Goal: Task Accomplishment & Management: Manage account settings

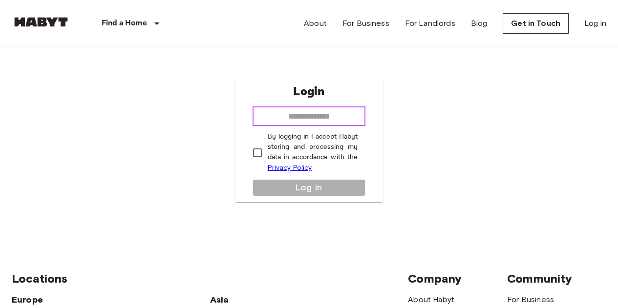
click at [311, 113] on input "email" at bounding box center [309, 116] width 113 height 20
type input "**********"
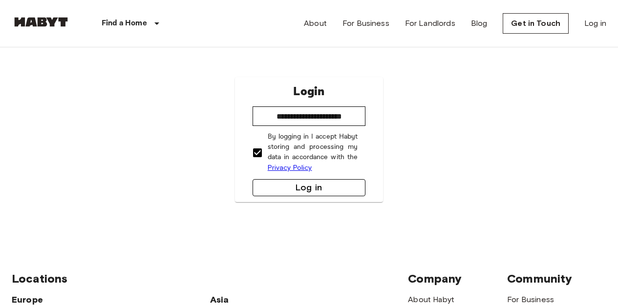
click at [289, 190] on button "Log in" at bounding box center [309, 187] width 113 height 17
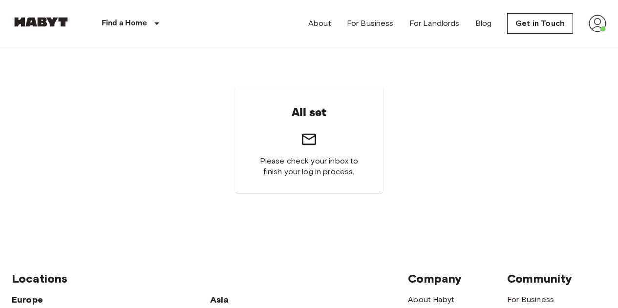
click at [551, 11] on div "About For Business For Landlords Blog Get in Touch" at bounding box center [457, 23] width 298 height 47
click at [541, 20] on link "Get in Touch" at bounding box center [540, 23] width 66 height 21
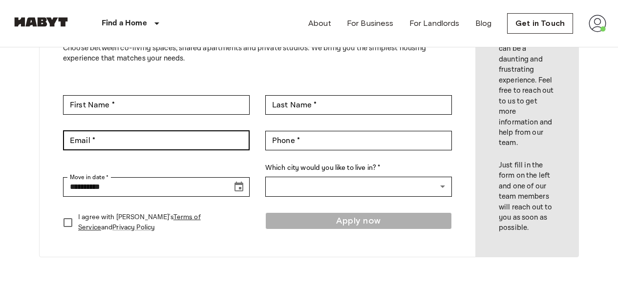
scroll to position [103, 0]
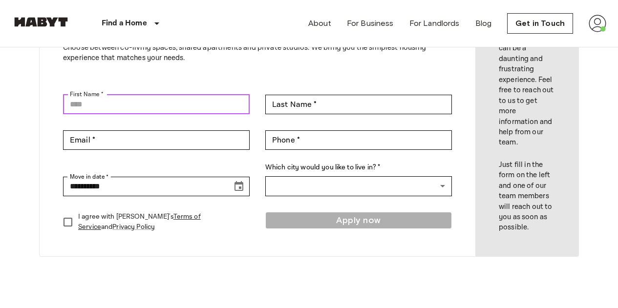
click at [173, 108] on input "First Name *" at bounding box center [156, 105] width 187 height 20
type input "*****"
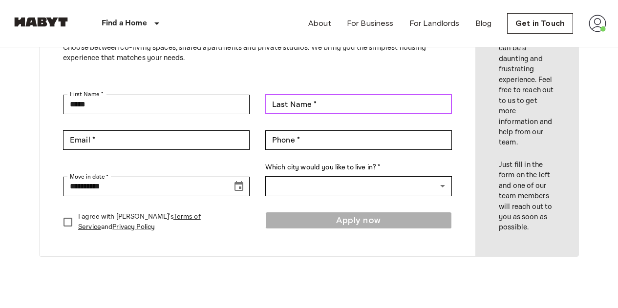
type input "******"
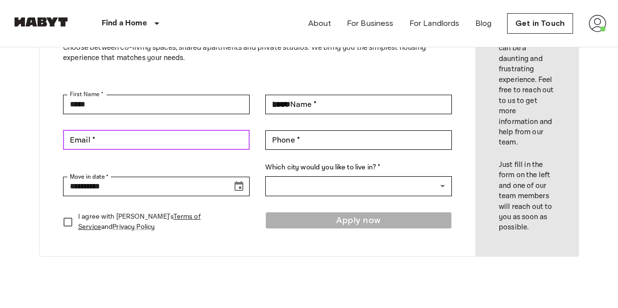
type input "**********"
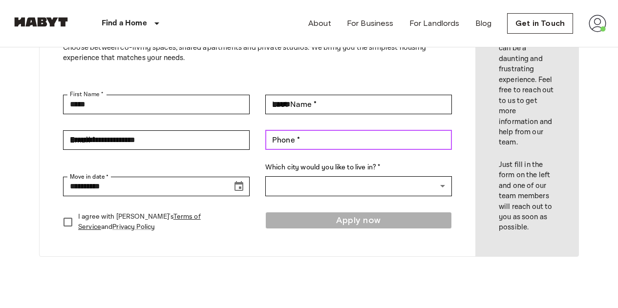
type input "**********"
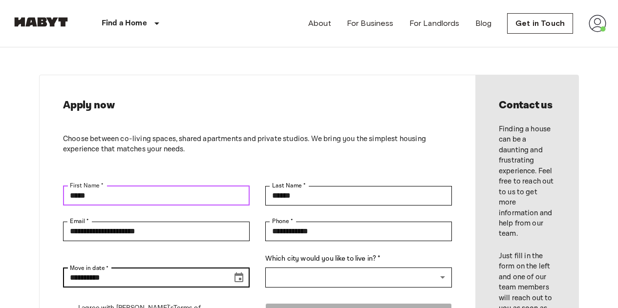
scroll to position [12, 0]
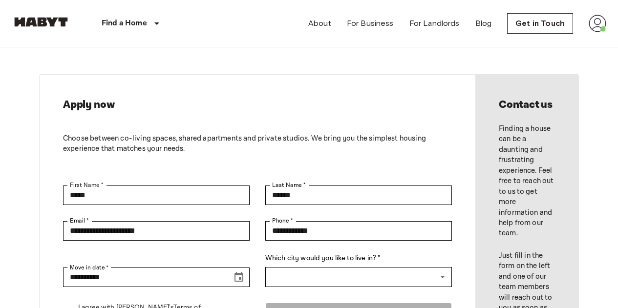
click at [606, 24] on img at bounding box center [598, 24] width 18 height 18
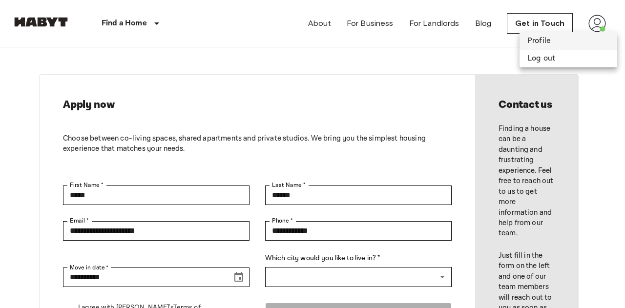
click at [552, 43] on li "Profile" at bounding box center [569, 41] width 98 height 18
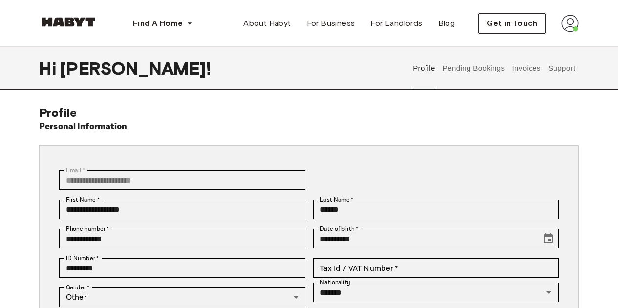
click at [524, 69] on button "Invoices" at bounding box center [526, 68] width 31 height 43
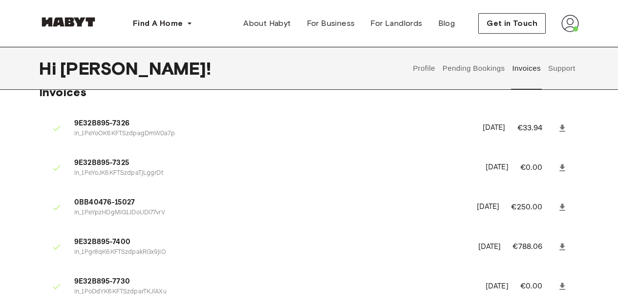
scroll to position [23, 0]
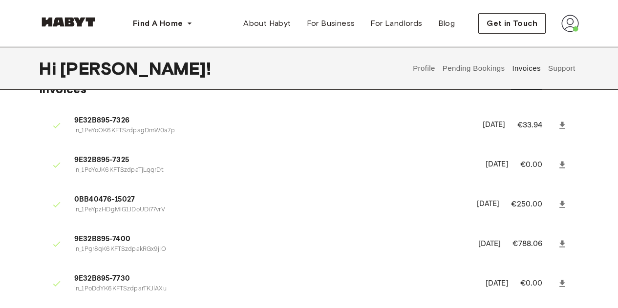
click at [563, 125] on icon at bounding box center [562, 125] width 6 height 7
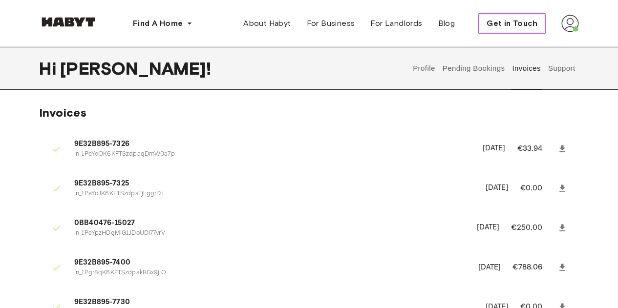
click at [519, 25] on span "Get in Touch" at bounding box center [512, 24] width 51 height 12
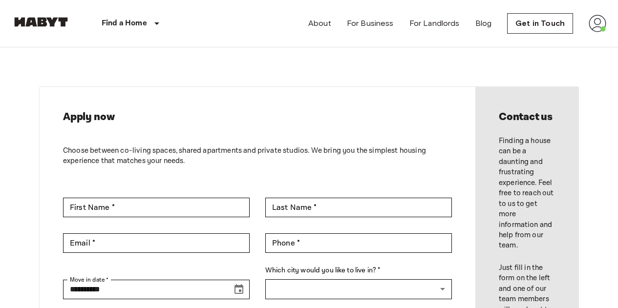
click at [595, 23] on img at bounding box center [598, 24] width 18 height 18
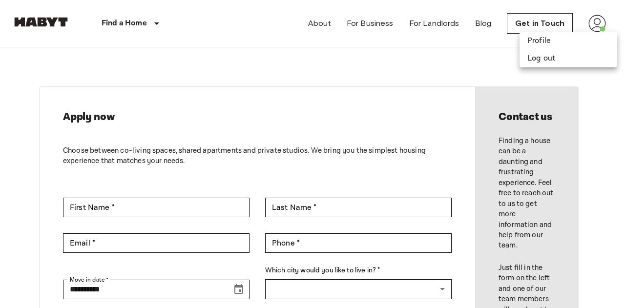
click at [589, 24] on div at bounding box center [312, 154] width 625 height 308
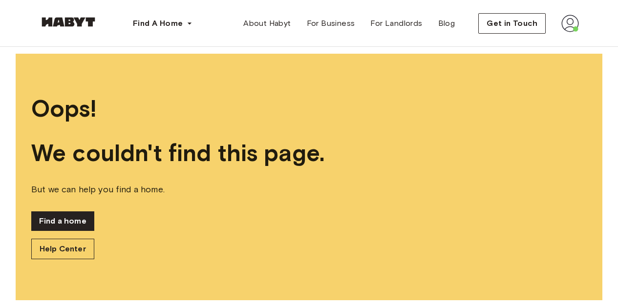
scroll to position [4, 0]
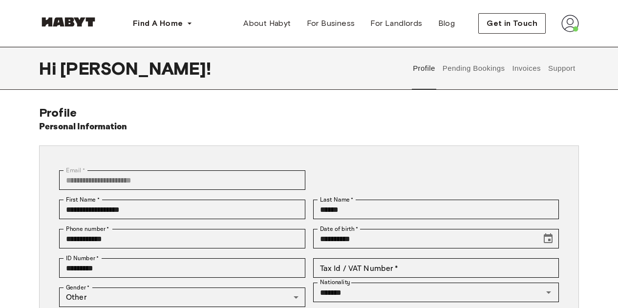
click at [459, 71] on button "Pending Bookings" at bounding box center [473, 68] width 65 height 43
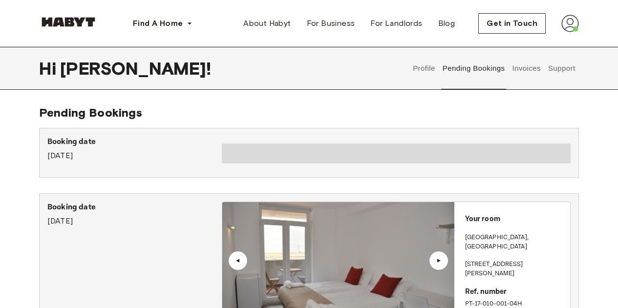
click at [421, 74] on button "Profile" at bounding box center [424, 68] width 25 height 43
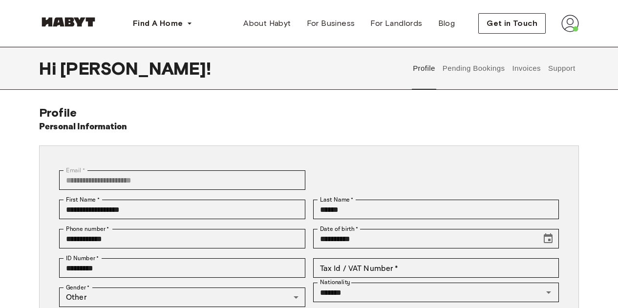
click at [459, 72] on button "Pending Bookings" at bounding box center [473, 68] width 65 height 43
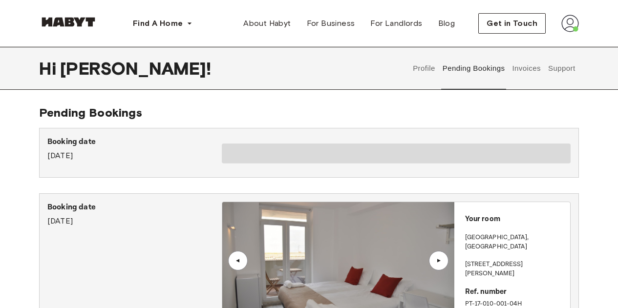
click at [563, 72] on button "Support" at bounding box center [562, 68] width 30 height 43
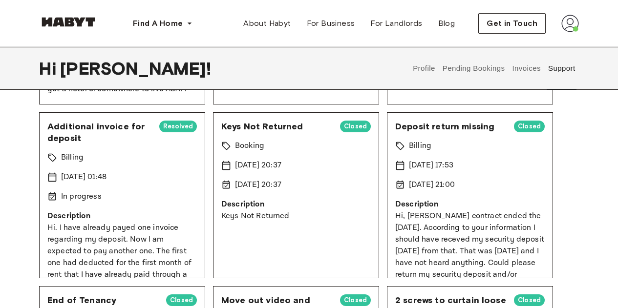
click at [502, 173] on div "Deposit return missing Closed Billing [DATE] 17:53 [DATE] 21:00 Description Hi,…" at bounding box center [470, 195] width 166 height 166
click at [468, 127] on span "Deposit return missing" at bounding box center [450, 127] width 111 height 12
click at [521, 126] on span "Closed" at bounding box center [529, 127] width 31 height 10
